Goal: Information Seeking & Learning: Learn about a topic

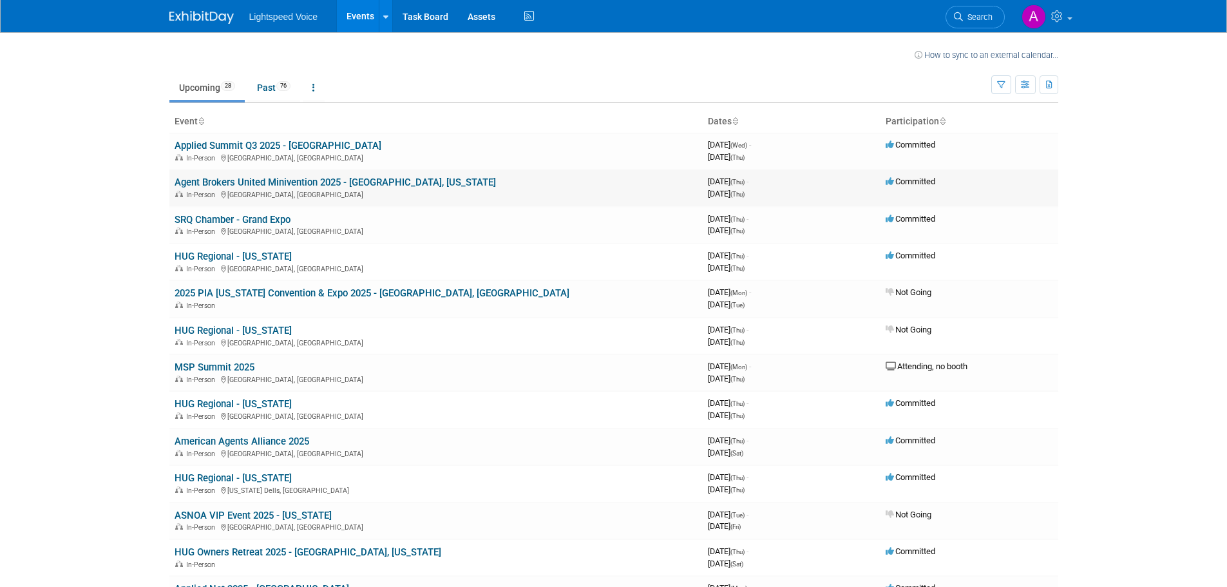
click at [376, 187] on link "Agent Brokers United Minivention 2025 - [GEOGRAPHIC_DATA], [US_STATE]" at bounding box center [336, 183] width 322 height 12
click at [145, 229] on body "Lightspeed Voice Events Recently Viewed Events: HUG Regional - [US_STATE] [GEOG…" at bounding box center [613, 293] width 1227 height 587
click at [151, 218] on body "Lightspeed Voice Events Recently Viewed Events: HUG Regional - [US_STATE] [GEOG…" at bounding box center [613, 293] width 1227 height 587
drag, startPoint x: 153, startPoint y: 218, endPoint x: 146, endPoint y: 221, distance: 7.5
click at [146, 221] on body "Lightspeed Voice Events Recently Viewed Events: HUG Regional - [US_STATE] [GEOG…" at bounding box center [613, 293] width 1227 height 587
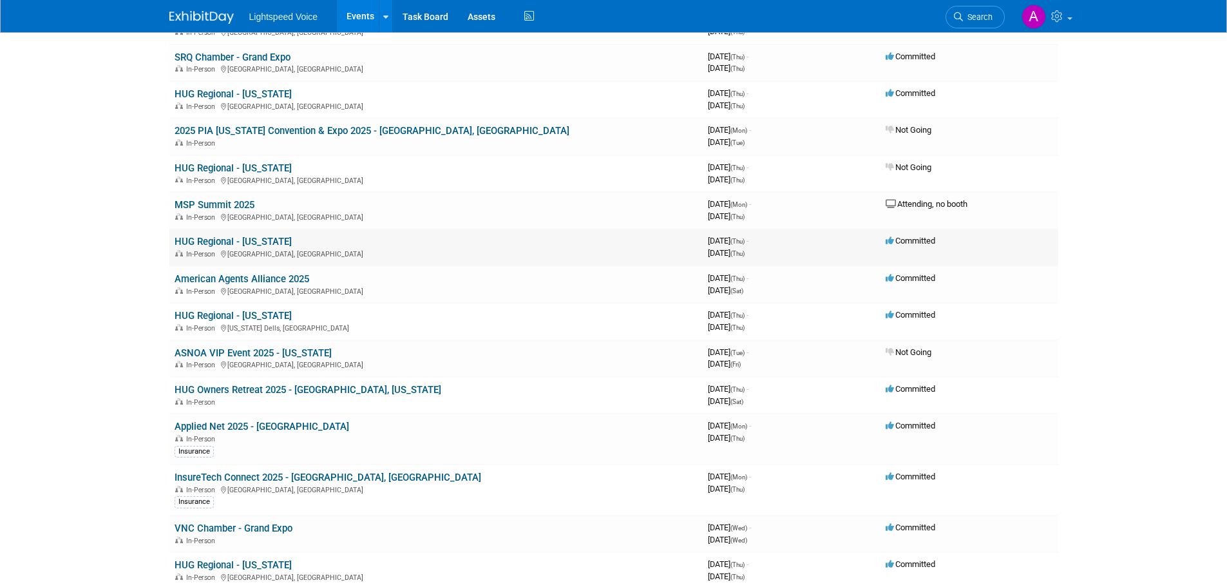
scroll to position [193, 0]
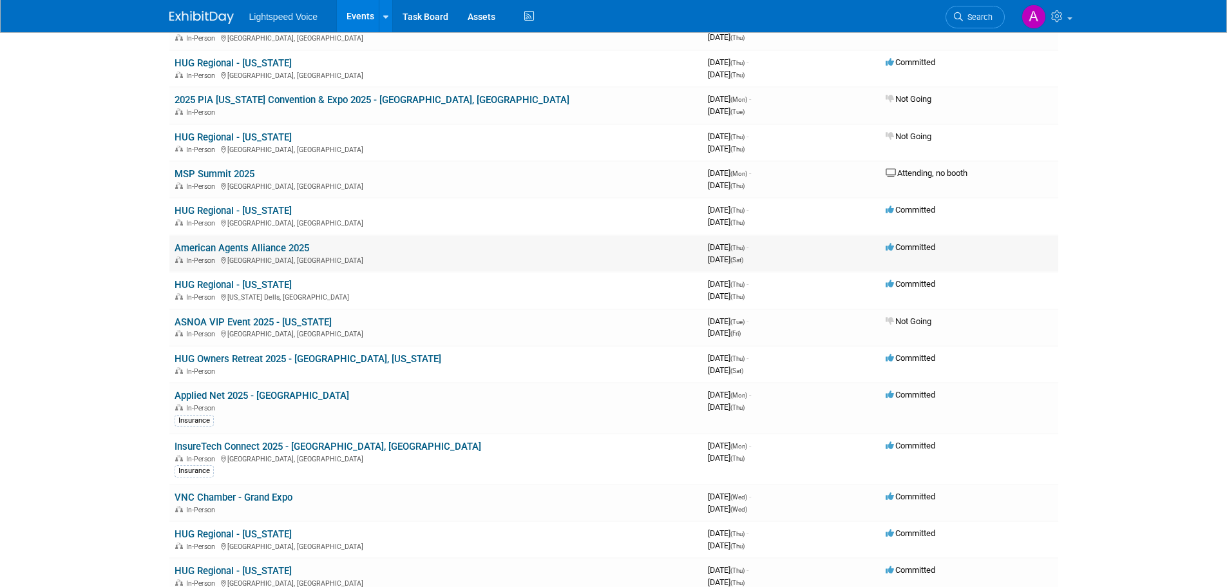
drag, startPoint x: 265, startPoint y: 249, endPoint x: 255, endPoint y: 253, distance: 11.0
click at [264, 249] on link "American Agents Alliance 2025" at bounding box center [242, 248] width 135 height 12
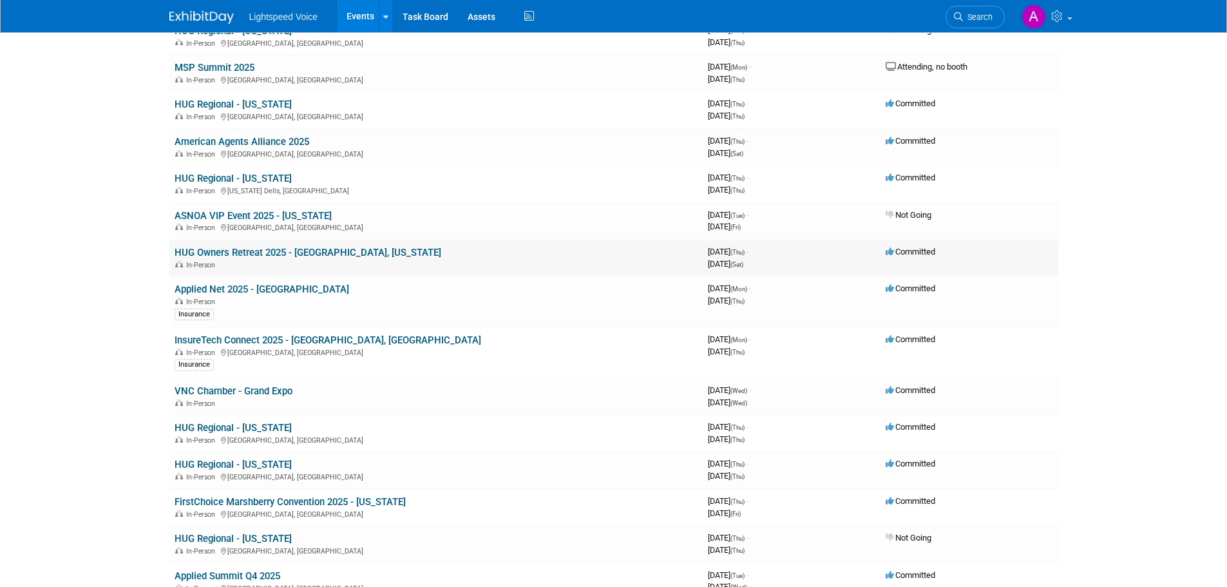
scroll to position [322, 0]
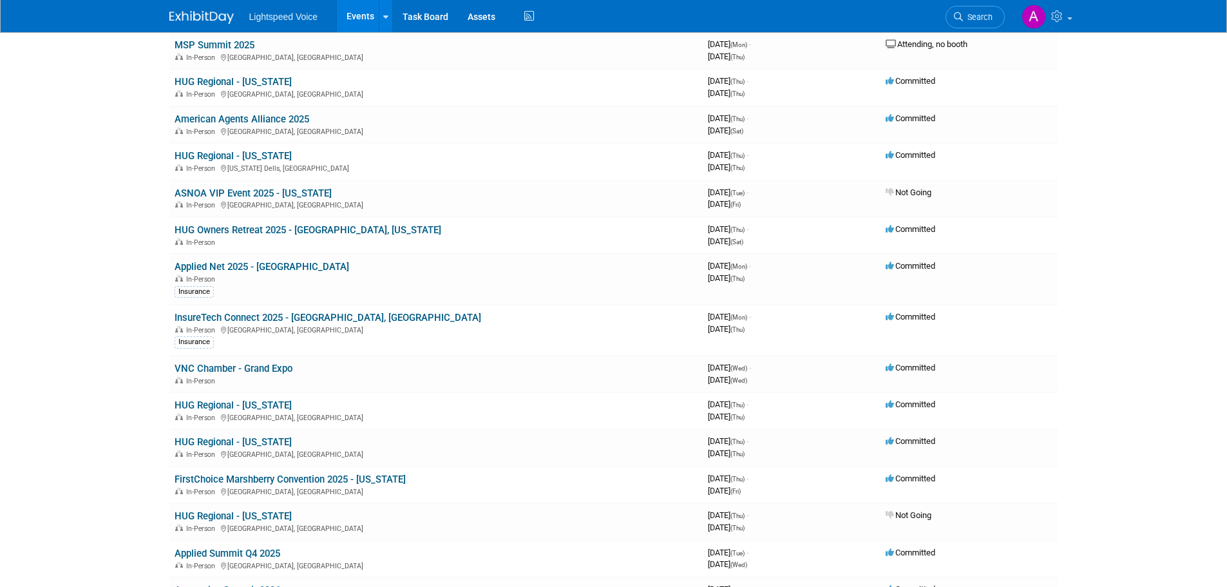
click at [280, 267] on link "Applied Net 2025 - [GEOGRAPHIC_DATA]" at bounding box center [262, 267] width 175 height 12
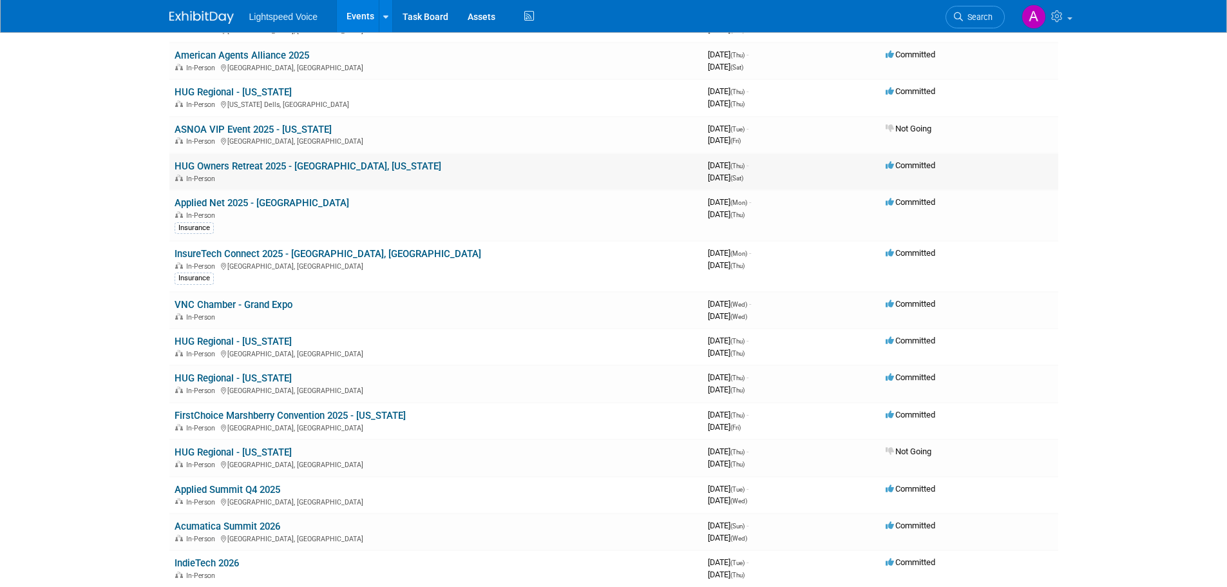
scroll to position [387, 0]
click at [338, 249] on link "InsureTech Connect 2025 - [GEOGRAPHIC_DATA], [GEOGRAPHIC_DATA]" at bounding box center [328, 253] width 307 height 12
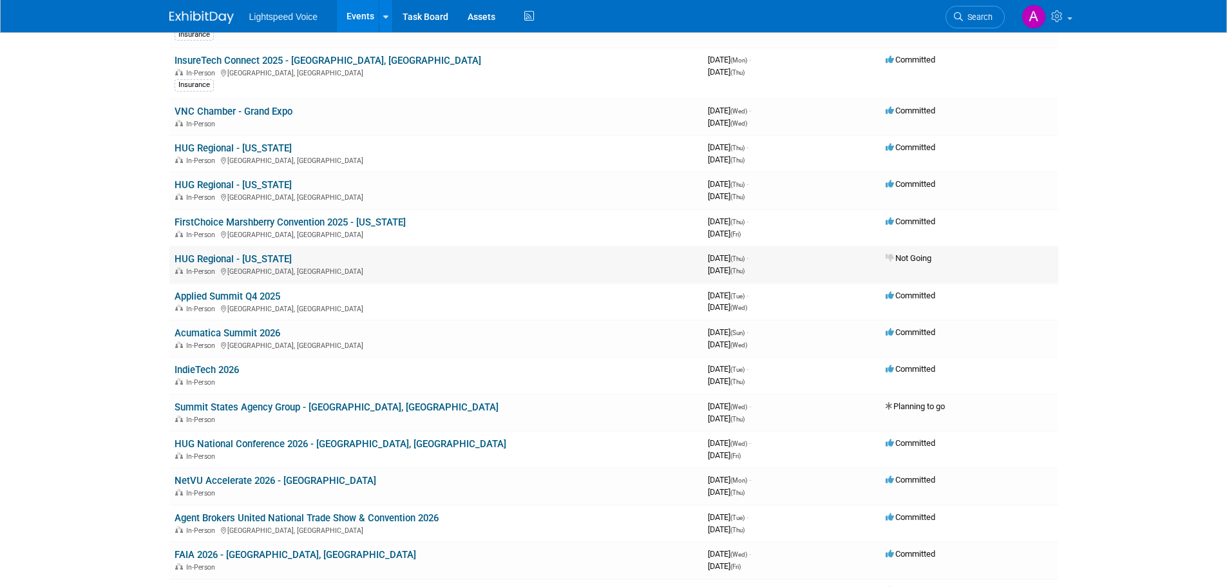
scroll to position [580, 0]
click at [292, 182] on link "HUG Regional - [US_STATE]" at bounding box center [233, 184] width 117 height 12
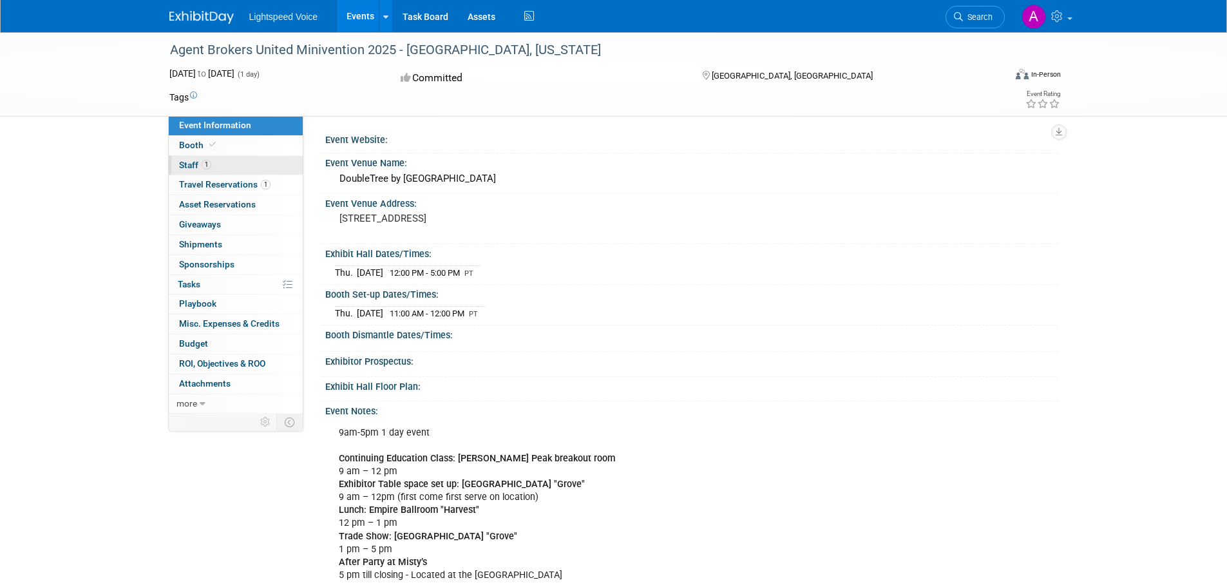
click at [191, 175] on link "1 Staff 1" at bounding box center [236, 165] width 134 height 19
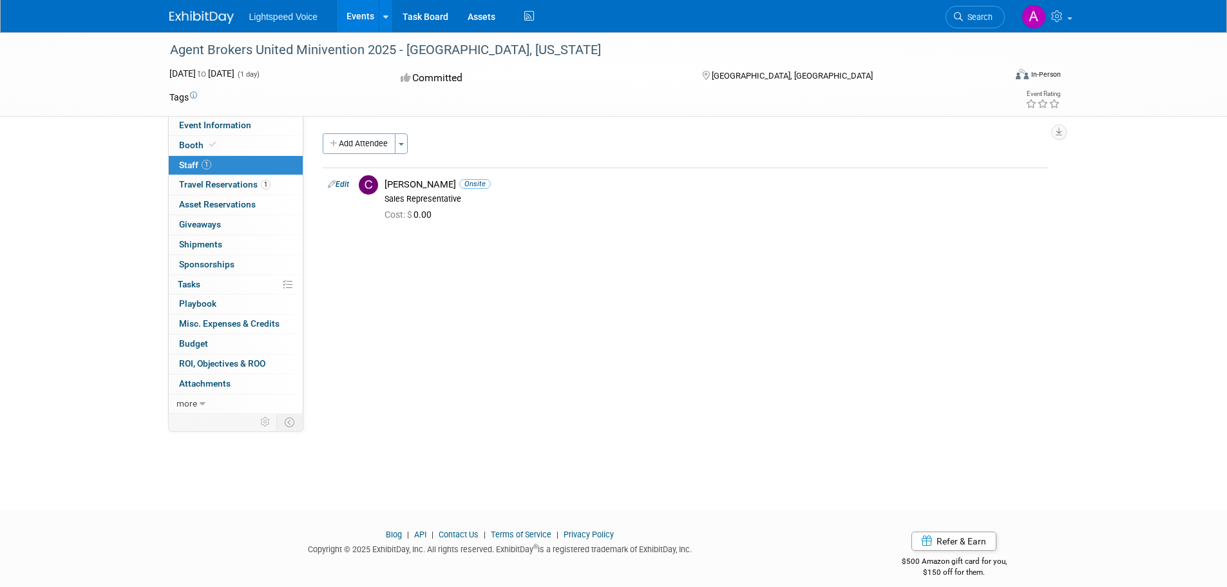
click at [81, 203] on div "Agent Brokers United Minivention 2025 - Ontario, California Aug 28, 2025 to Aug…" at bounding box center [613, 259] width 1227 height 454
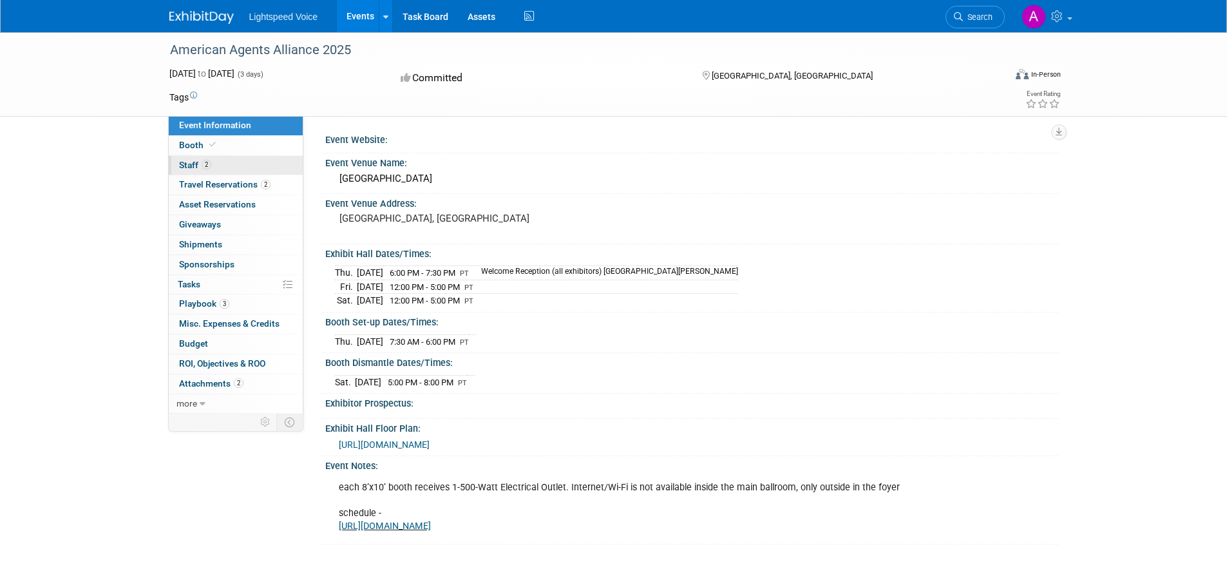
click at [202, 160] on span "Staff 2" at bounding box center [195, 165] width 32 height 10
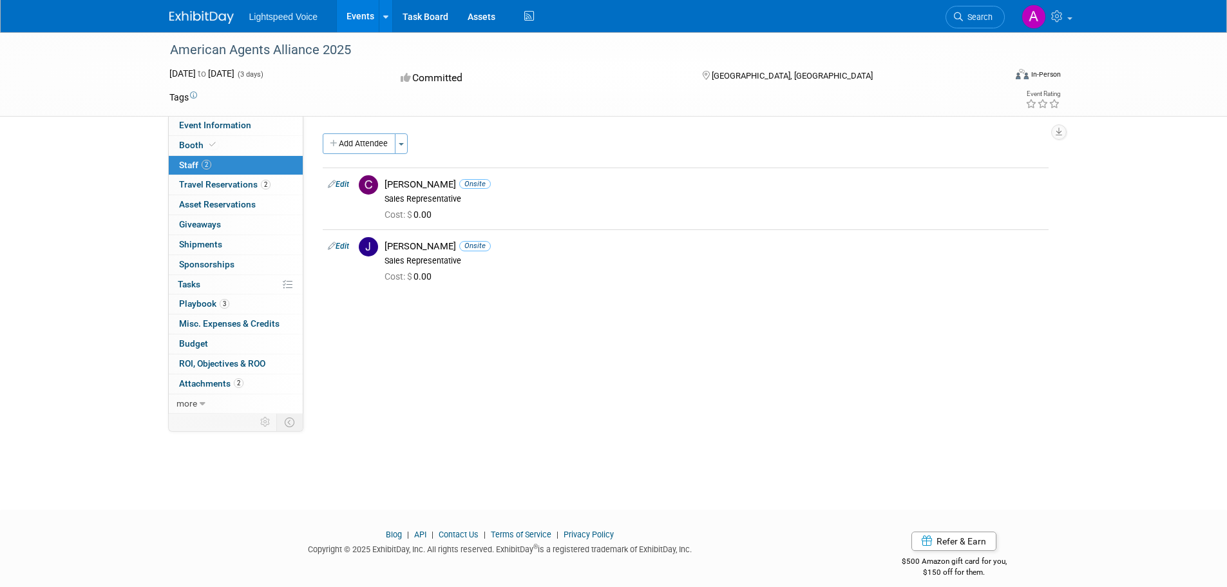
click at [80, 219] on div "American Agents Alliance 2025 Sep 25, 2025 to Sep 27, 2025 (3 days) Sep 25, 202…" at bounding box center [613, 259] width 1227 height 454
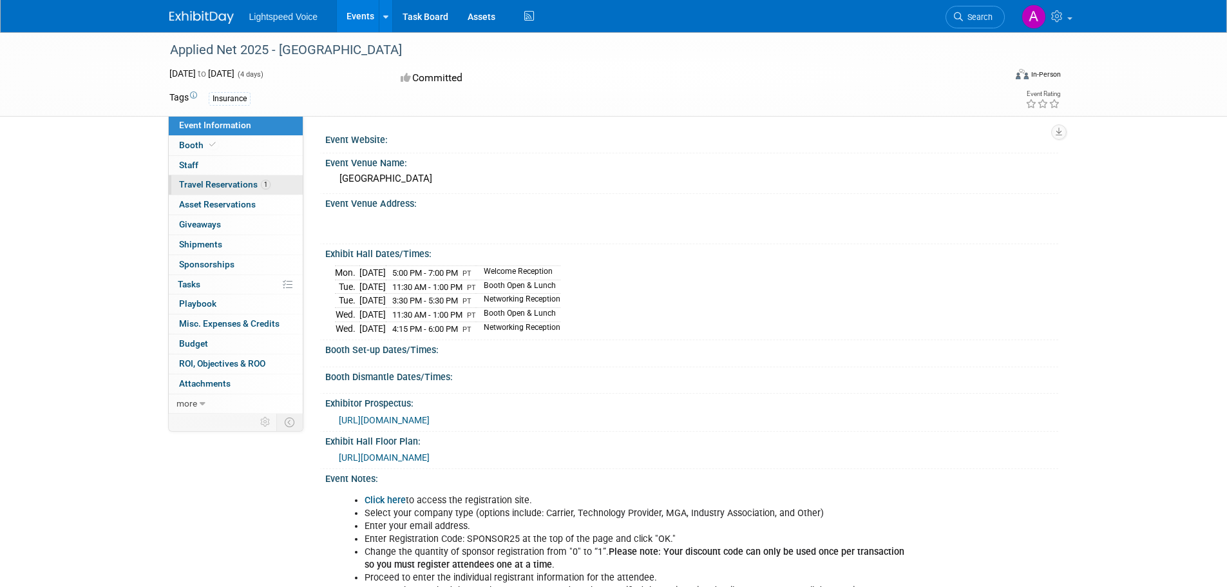
drag, startPoint x: 207, startPoint y: 166, endPoint x: 220, endPoint y: 188, distance: 25.4
click at [207, 168] on link "0 Staff 0" at bounding box center [236, 165] width 134 height 19
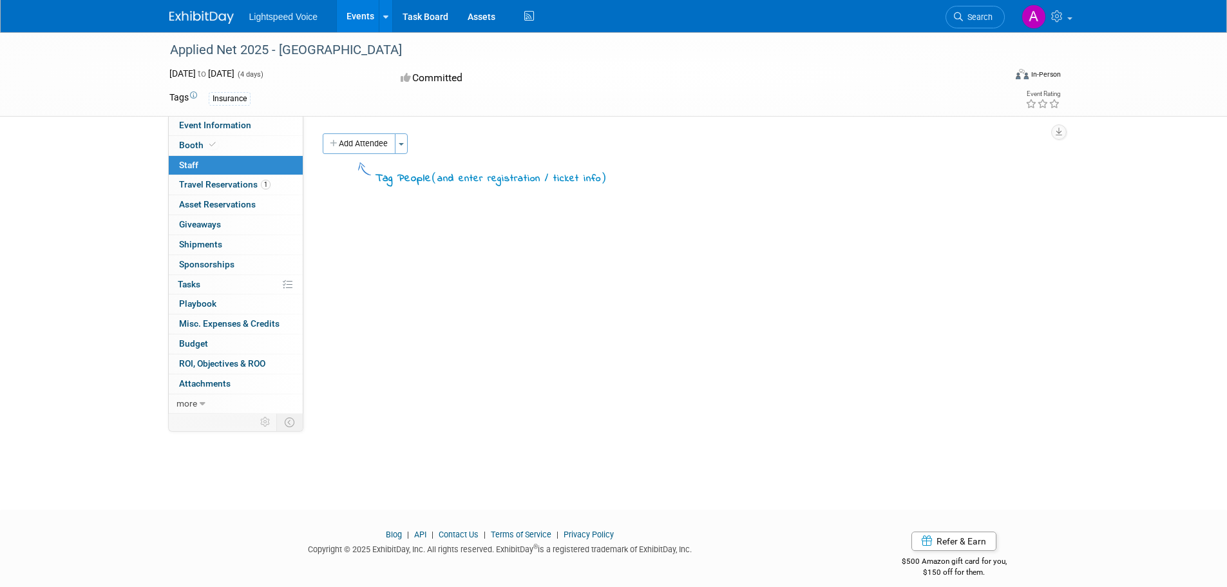
click at [125, 269] on div "Applied Net 2025 - Las Vegas Oct 6, 2025 to Oct 9, 2025 (4 days) Oct 6, 2025 to…" at bounding box center [613, 259] width 1227 height 454
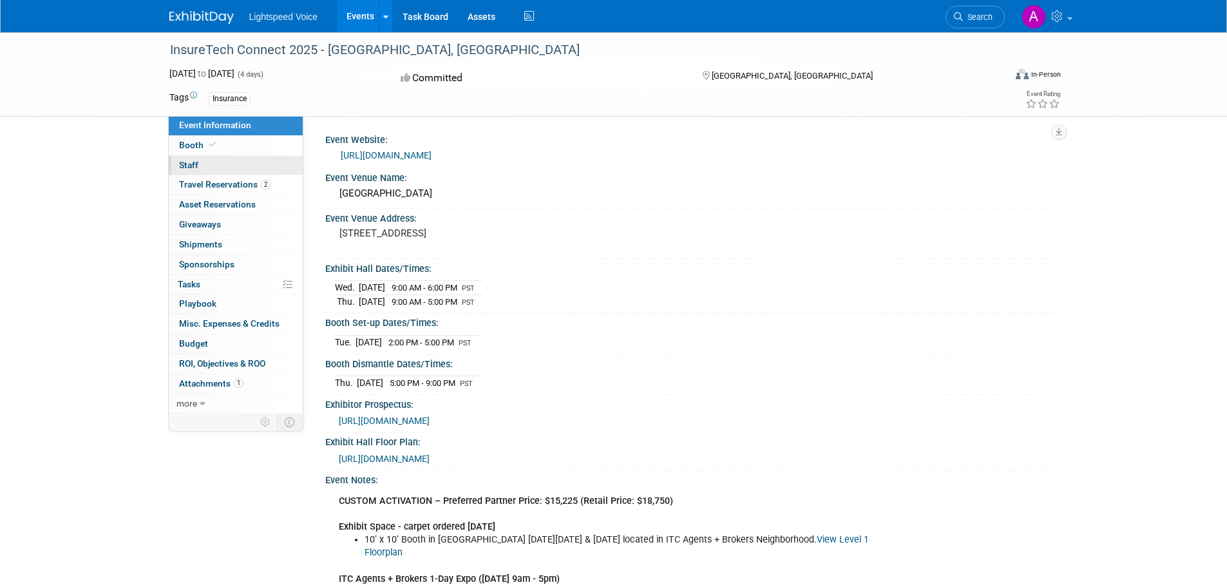
click at [215, 157] on link "0 Staff 0" at bounding box center [236, 165] width 134 height 19
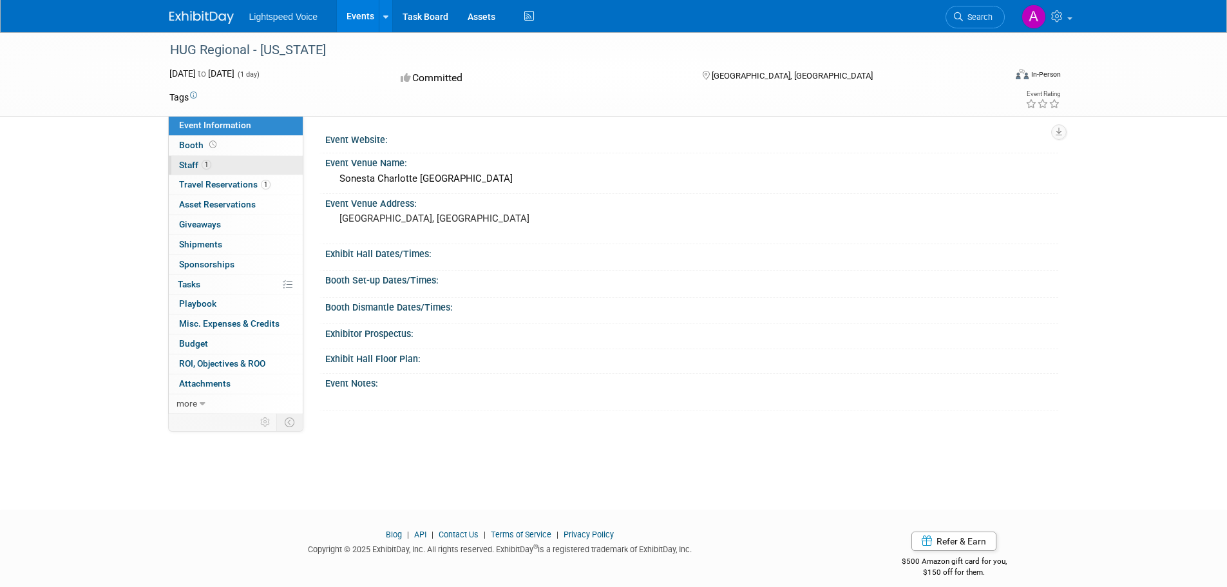
click at [226, 166] on link "1 Staff 1" at bounding box center [236, 165] width 134 height 19
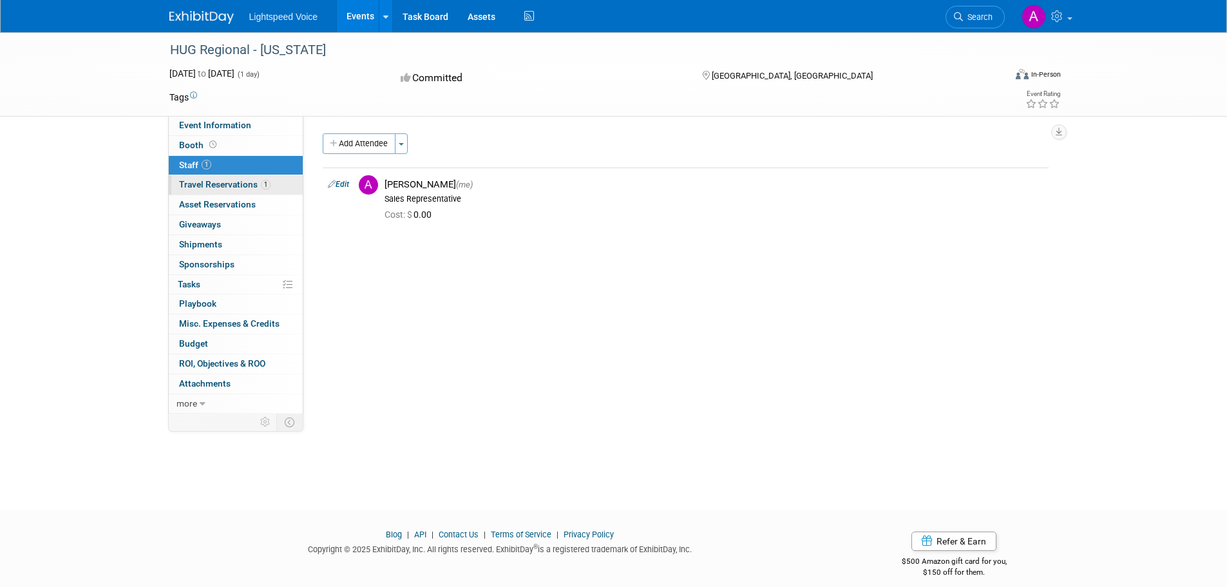
click at [261, 186] on span "1" at bounding box center [266, 185] width 10 height 10
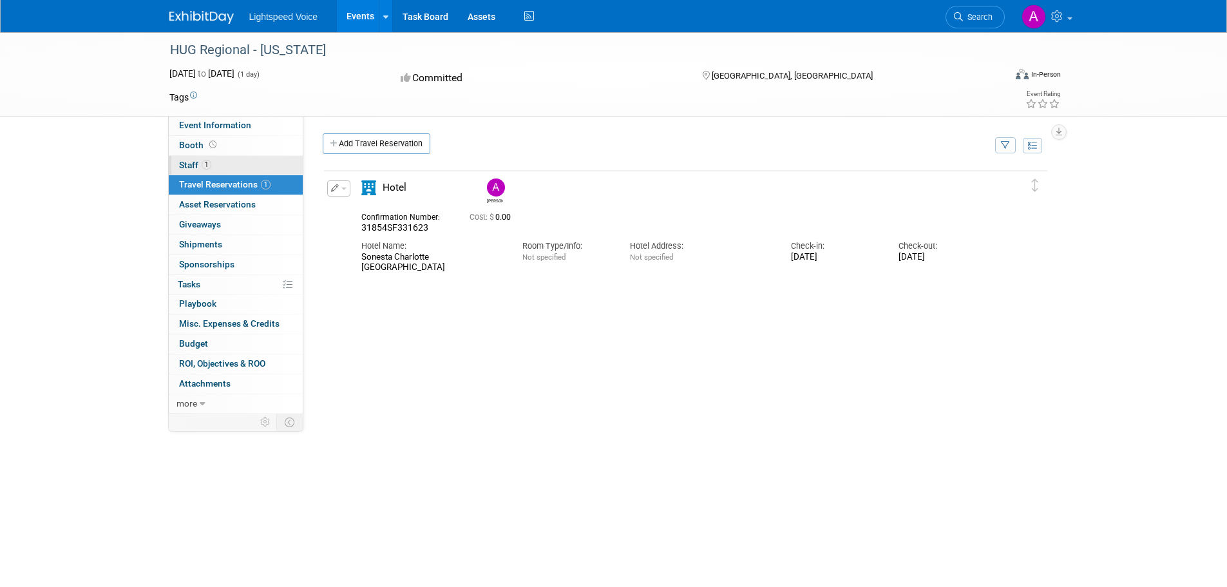
click at [216, 162] on link "1 Staff 1" at bounding box center [236, 165] width 134 height 19
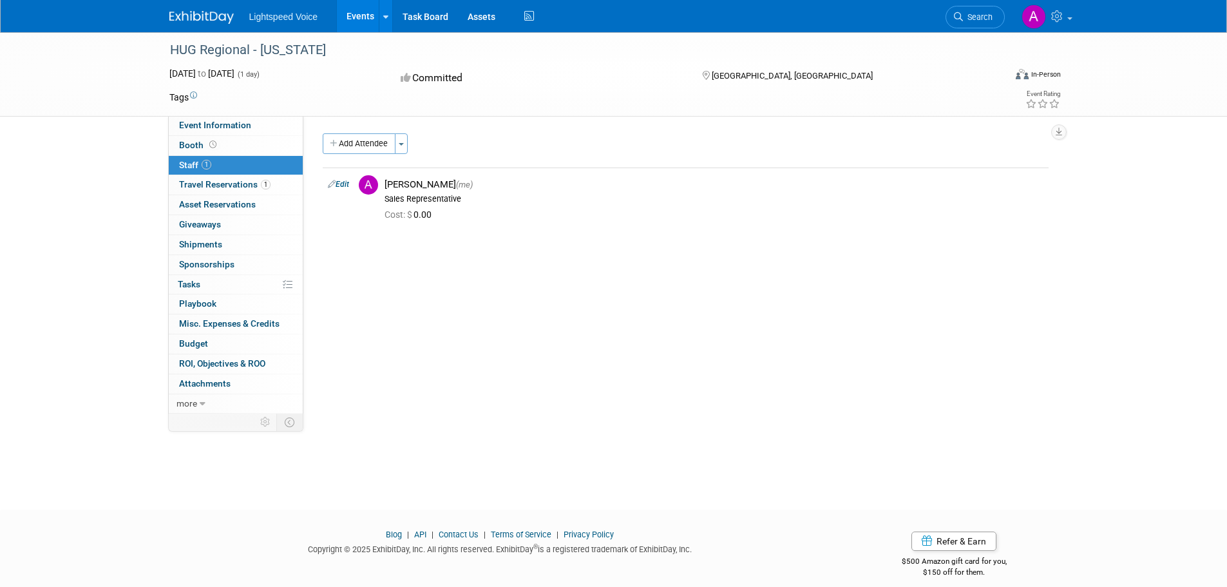
click at [122, 197] on div "HUG Regional - North Carolina Oct 23, 2025 to Oct 23, 2025 (1 day) Oct 23, 2025…" at bounding box center [613, 259] width 1227 height 454
